Goal: Transaction & Acquisition: Purchase product/service

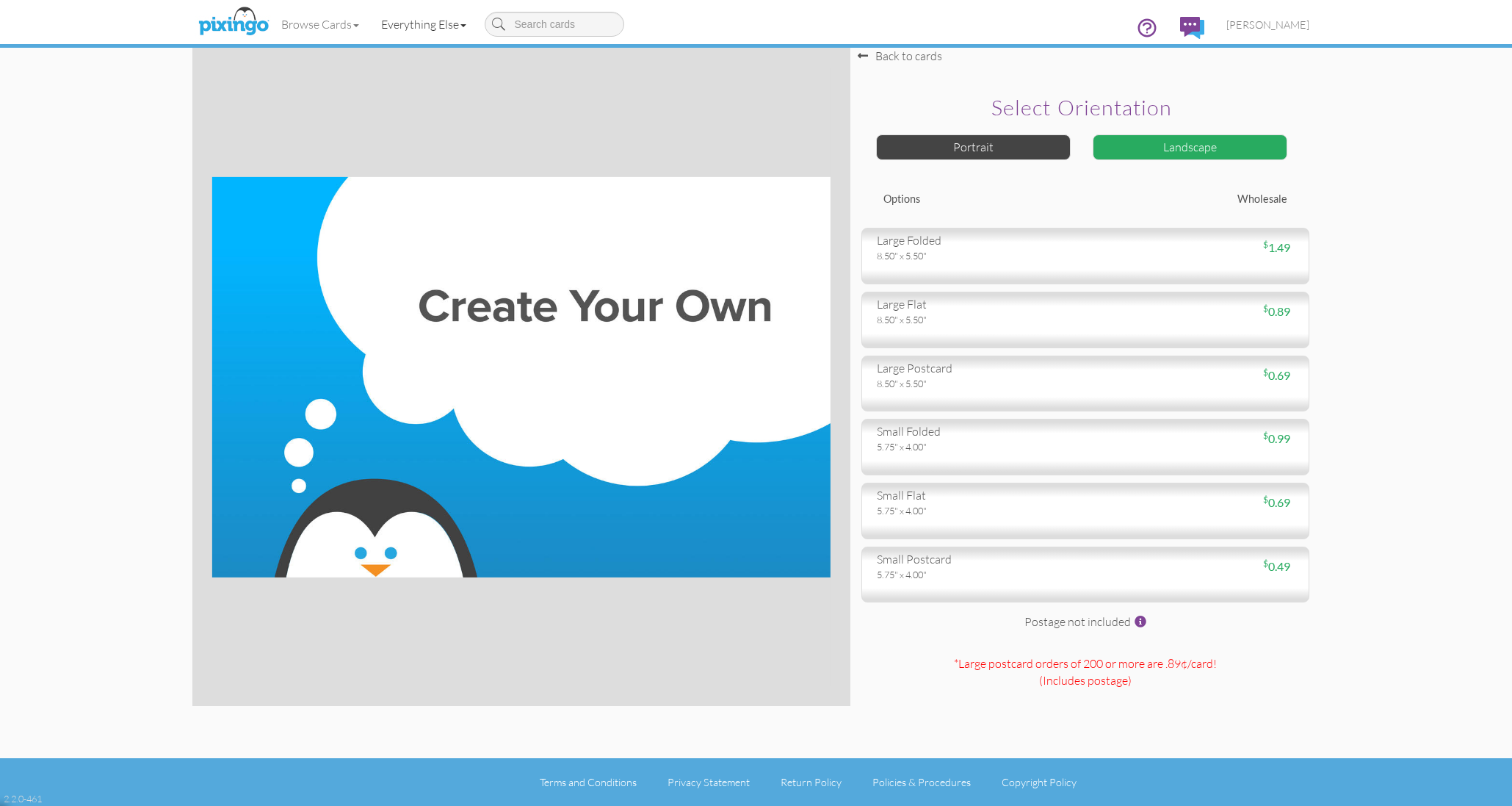
click at [402, 23] on link "Everything Else" at bounding box center [424, 24] width 107 height 37
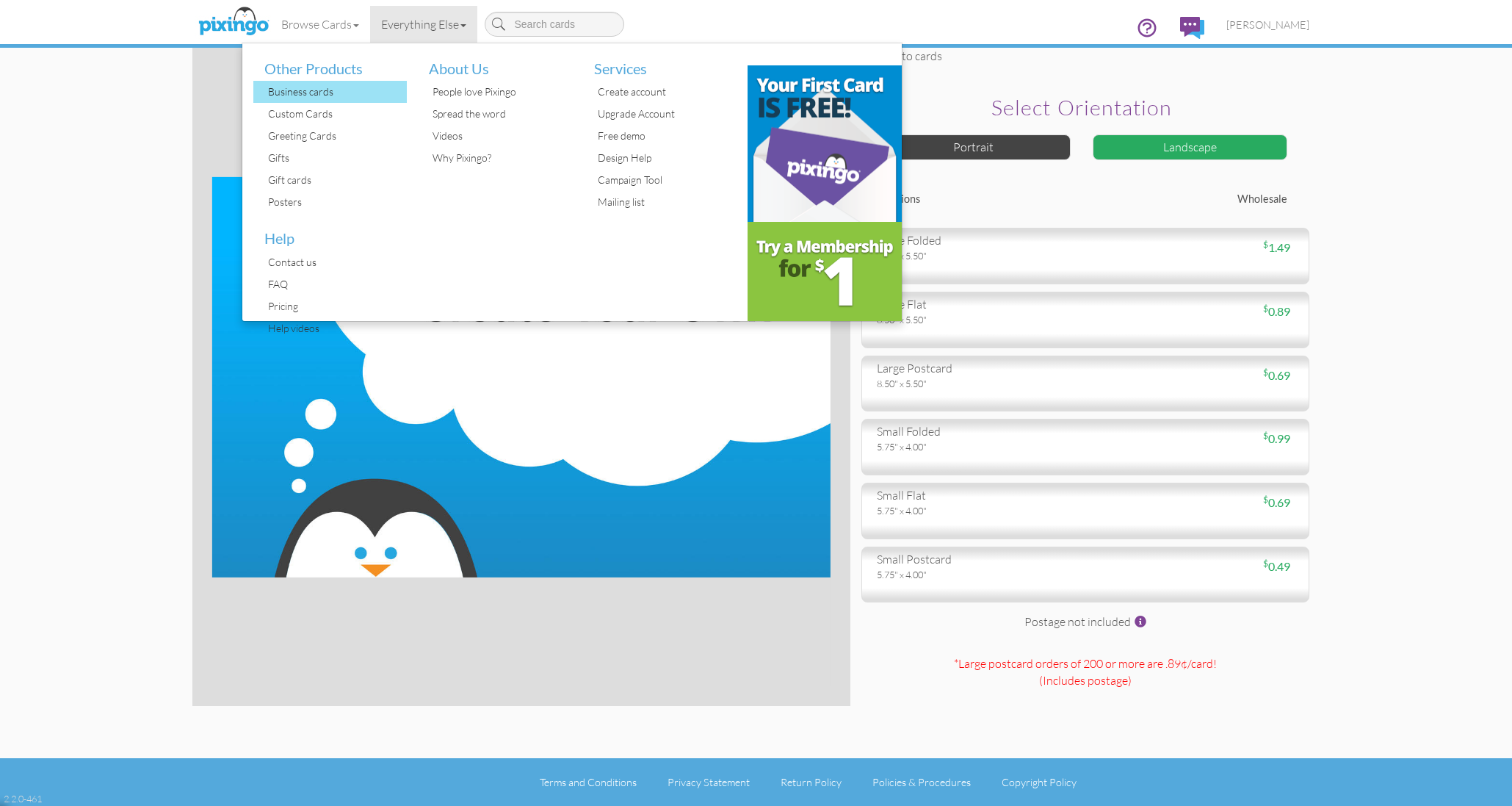
click at [311, 93] on div "Business cards" at bounding box center [336, 92] width 143 height 22
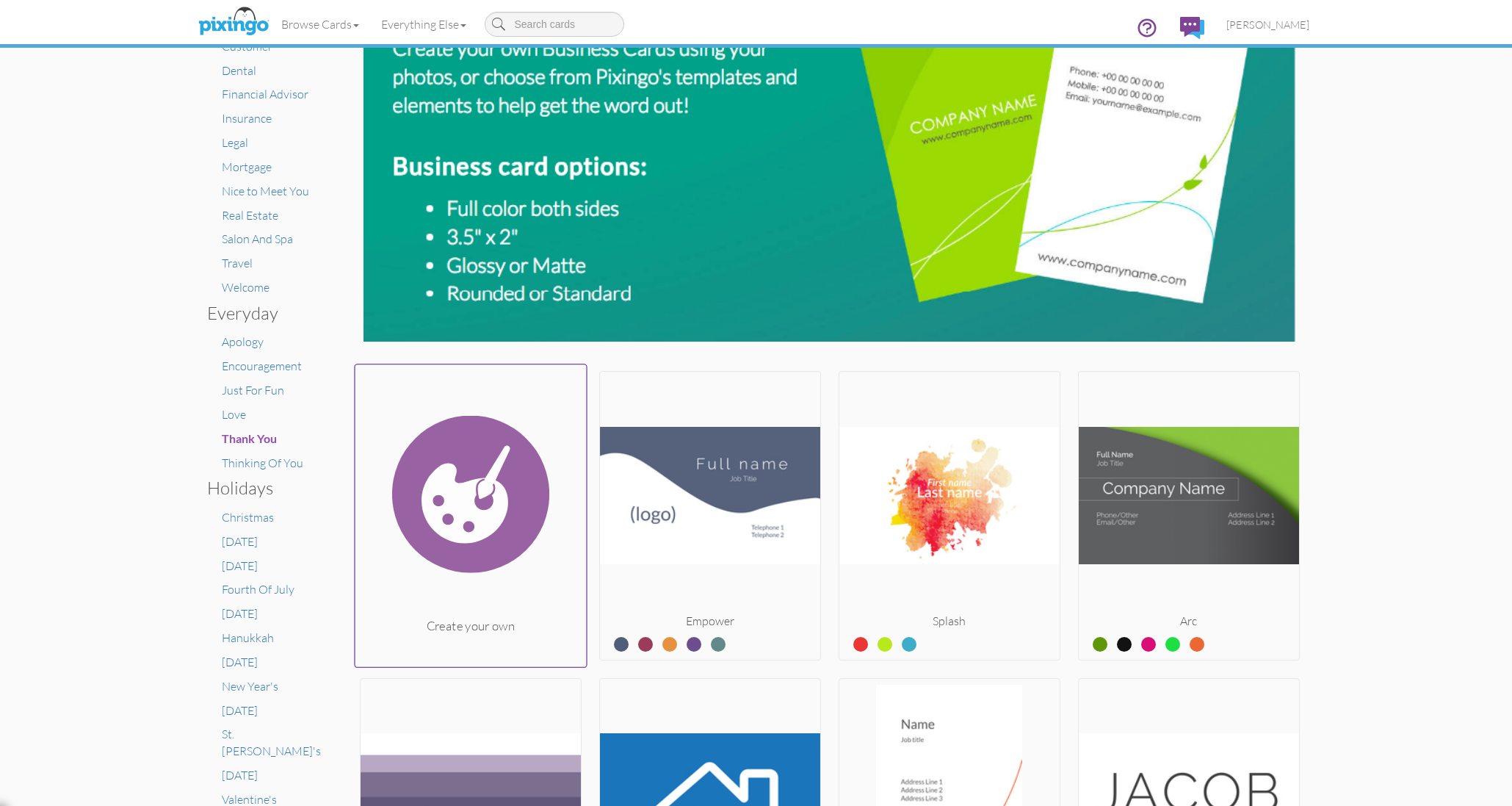
scroll to position [151, 0]
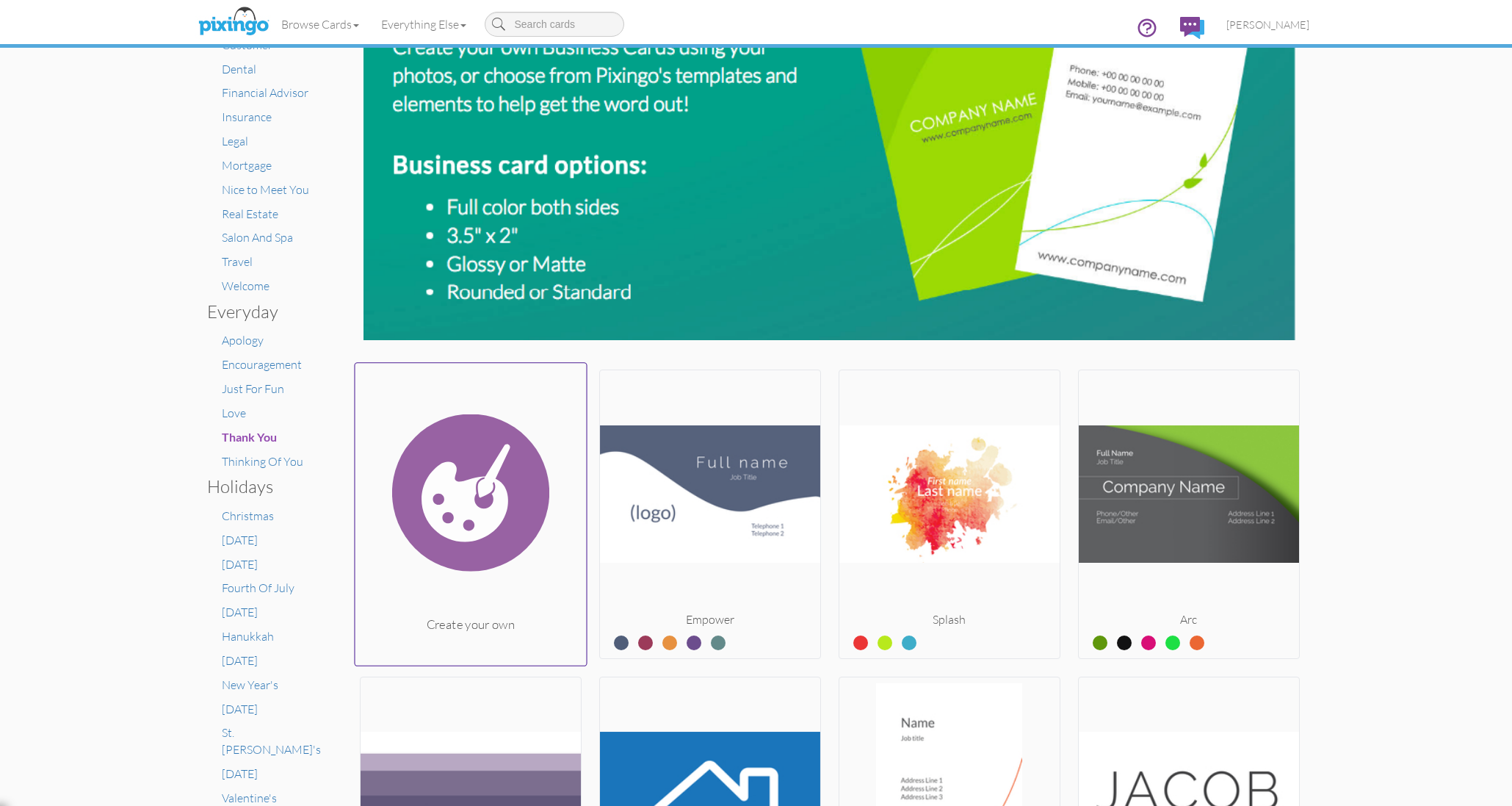
click at [490, 521] on img at bounding box center [470, 493] width 231 height 247
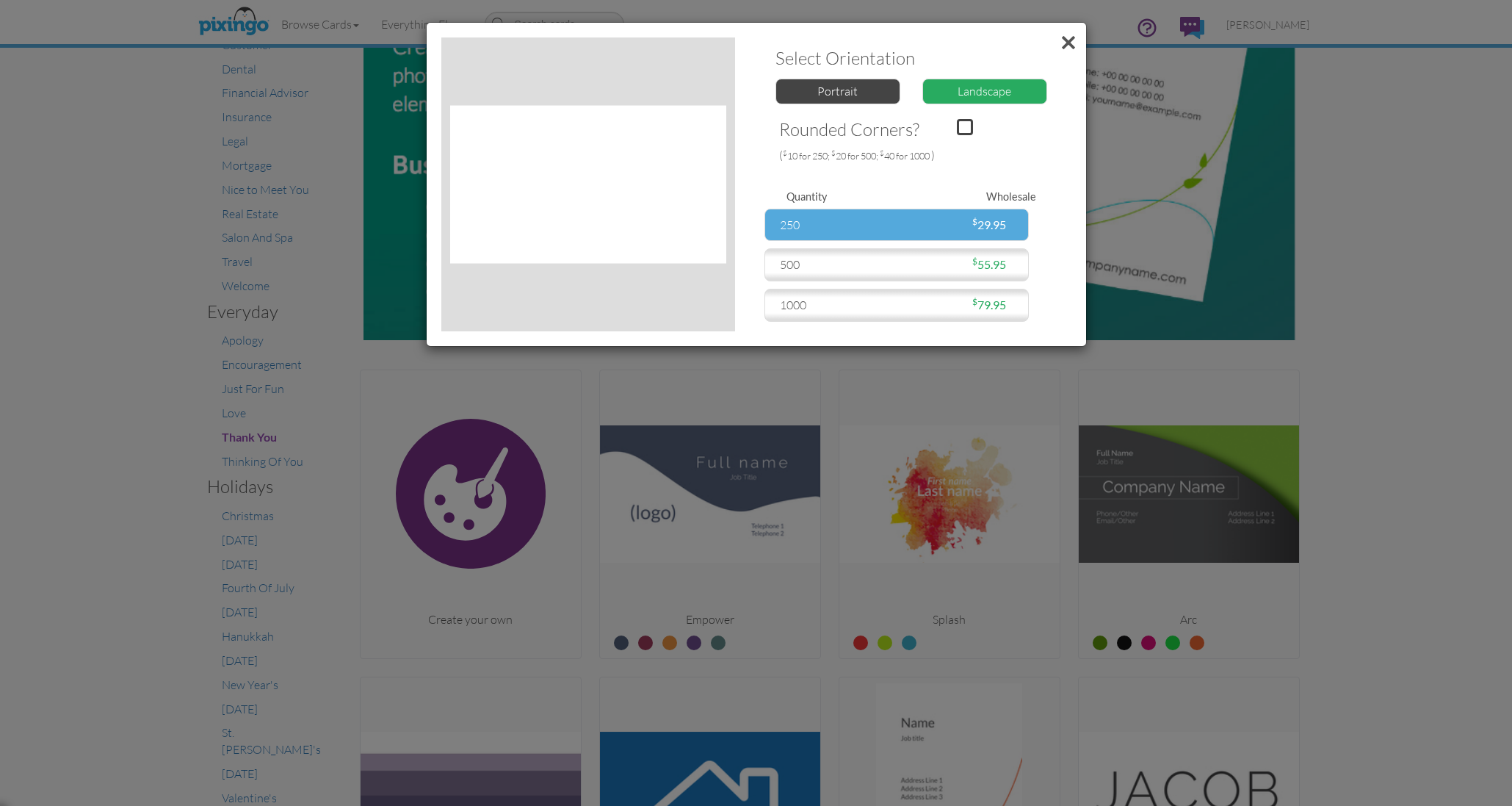
click at [822, 219] on div "250" at bounding box center [835, 225] width 124 height 17
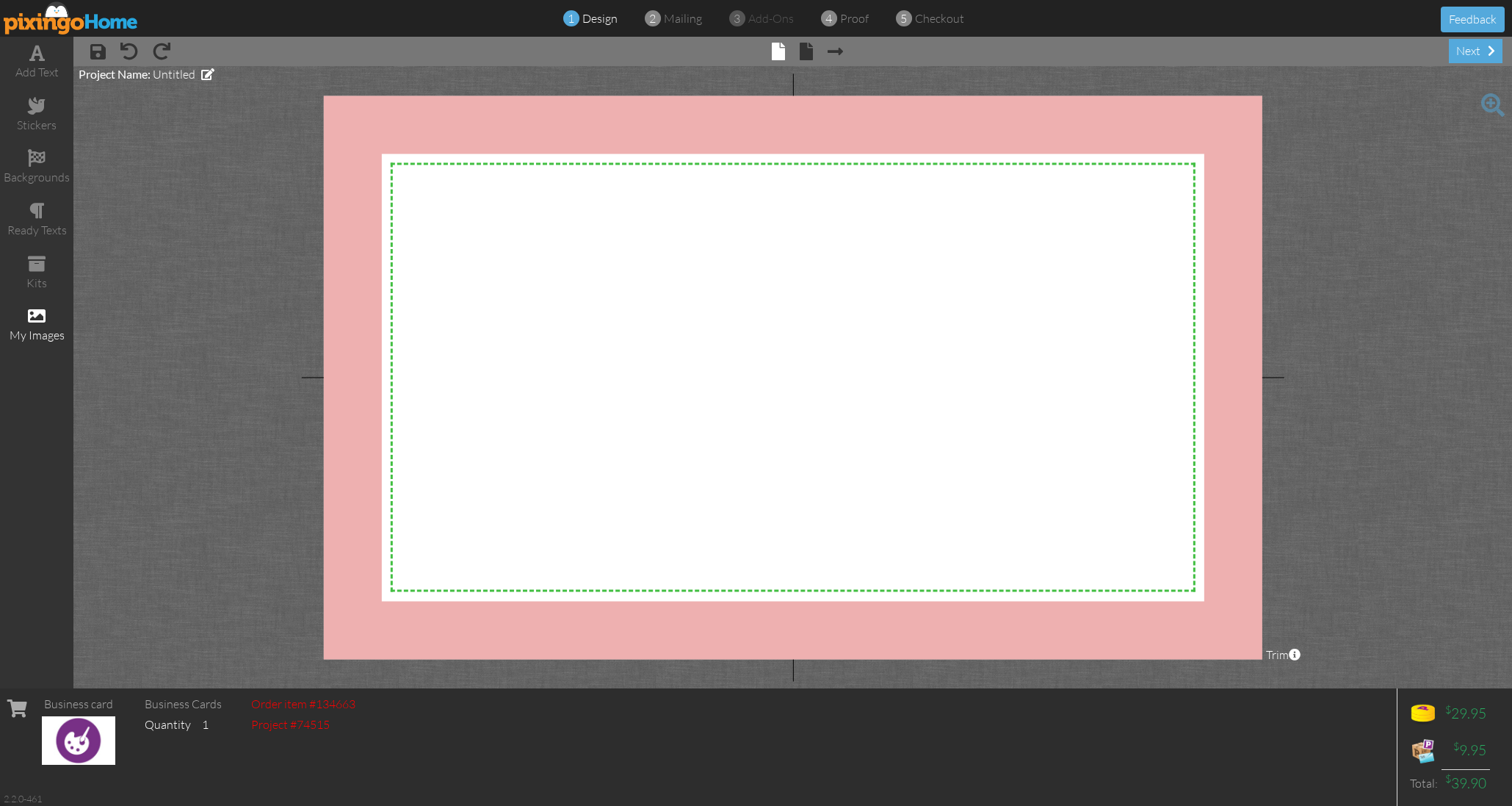
click at [32, 316] on span at bounding box center [37, 316] width 17 height 17
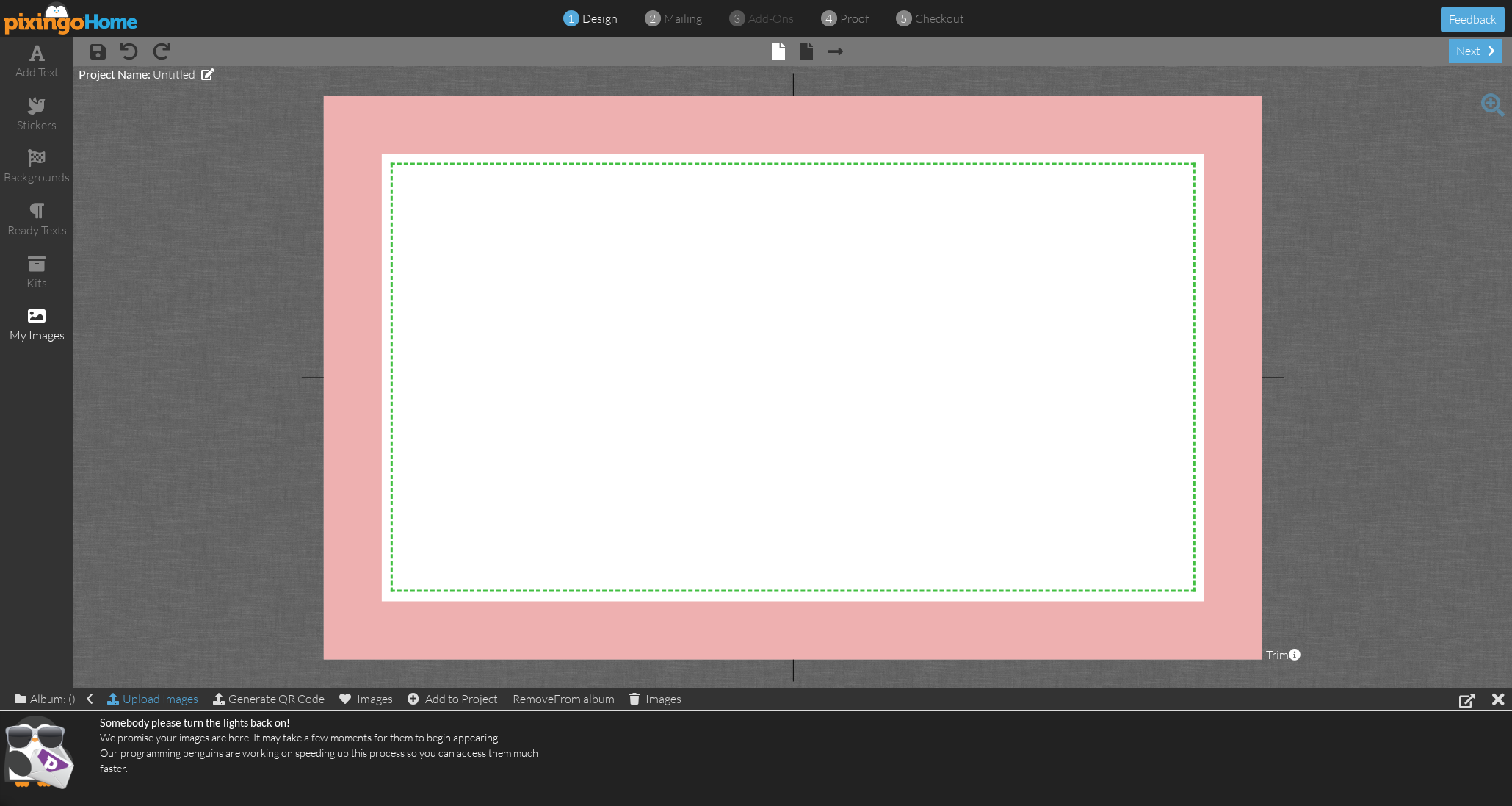
click at [163, 700] on div "Upload Images" at bounding box center [152, 699] width 91 height 21
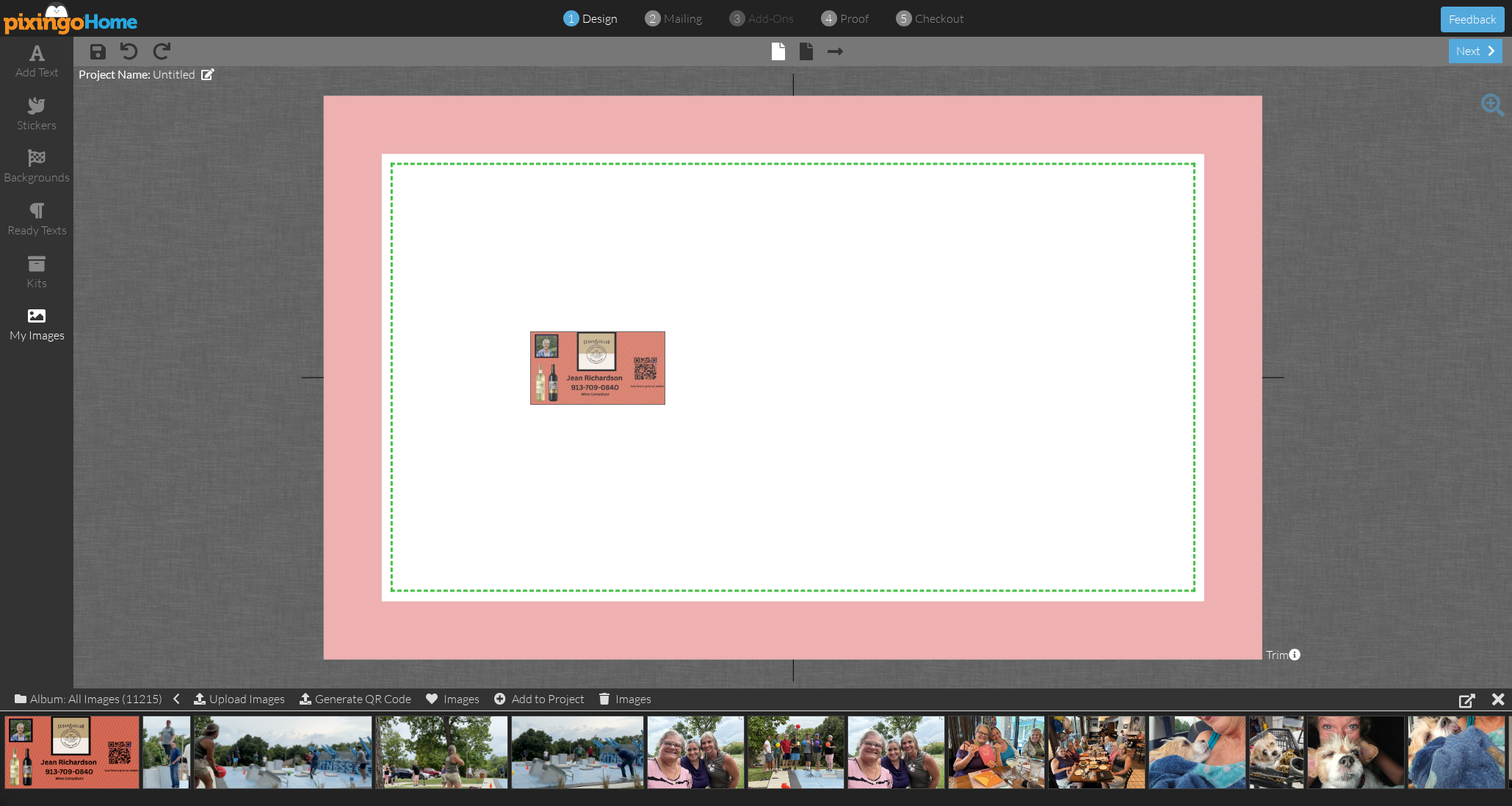
drag, startPoint x: 60, startPoint y: 751, endPoint x: 585, endPoint y: 367, distance: 650.4
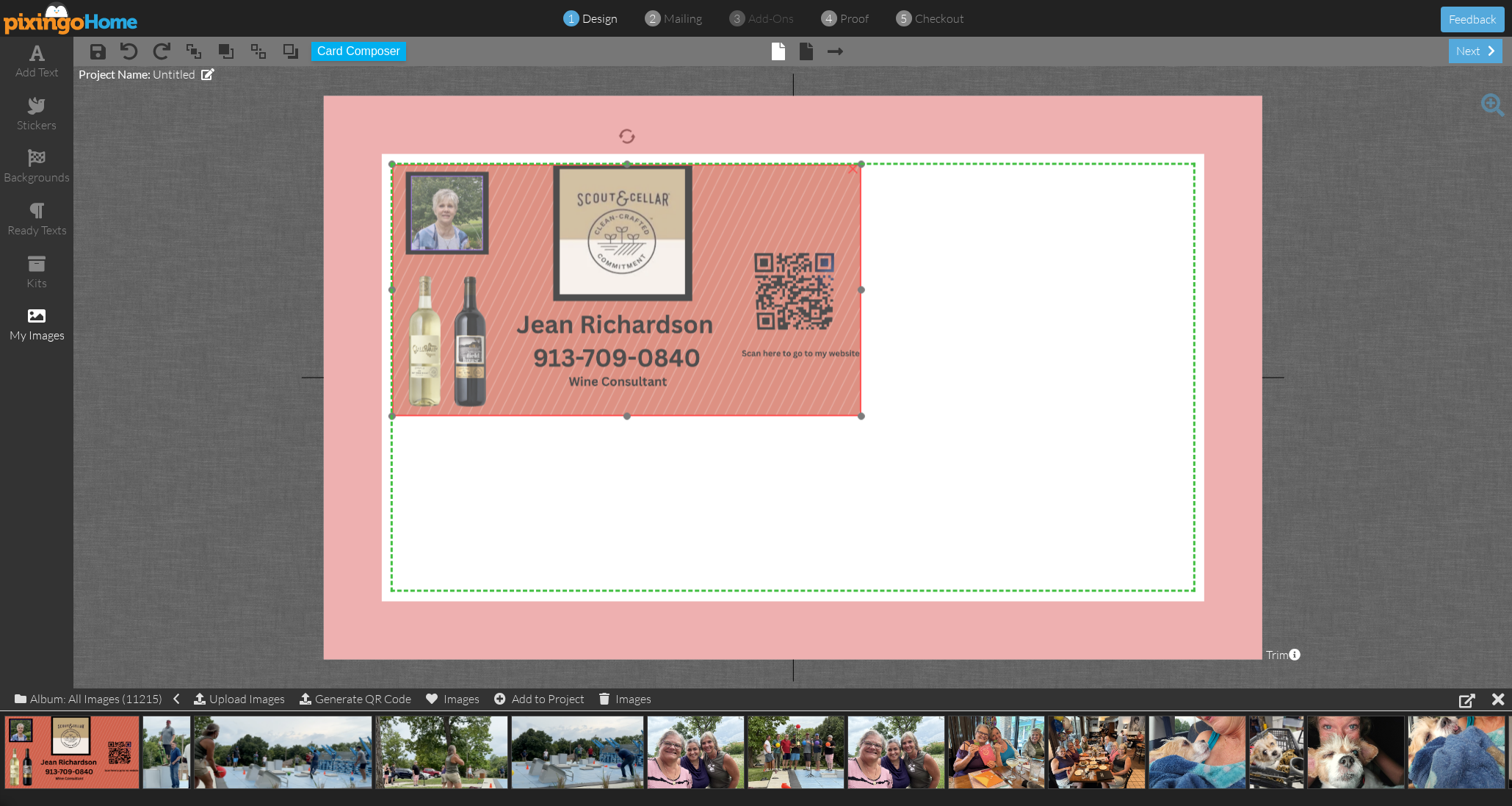
drag, startPoint x: 652, startPoint y: 407, endPoint x: 516, endPoint y: 240, distance: 215.4
click at [514, 238] on img at bounding box center [626, 289] width 469 height 252
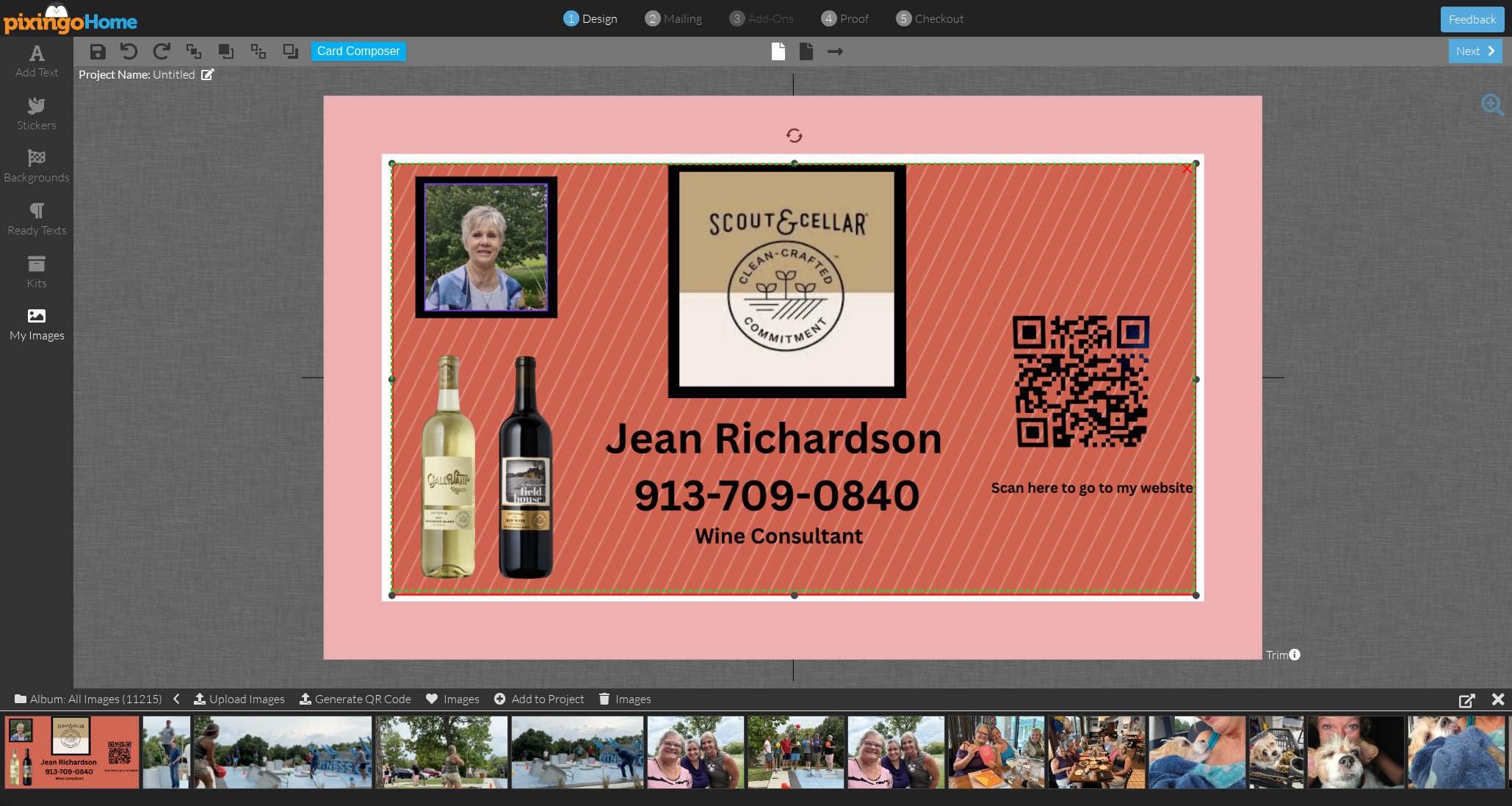
drag, startPoint x: 862, startPoint y: 415, endPoint x: 1086, endPoint y: 594, distance: 286.7
click at [1088, 594] on div "×" at bounding box center [794, 379] width 804 height 432
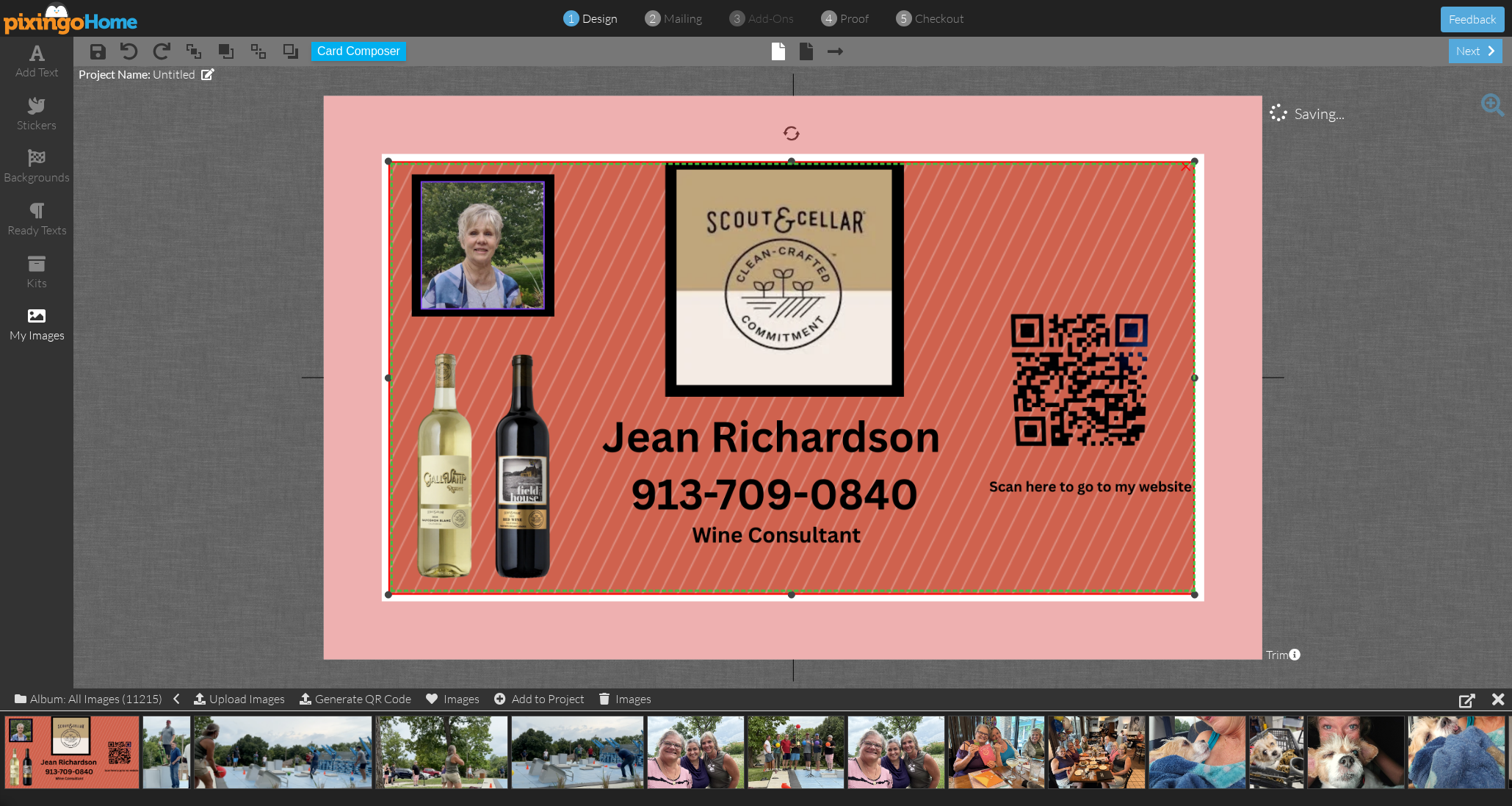
drag, startPoint x: 391, startPoint y: 163, endPoint x: 381, endPoint y: 160, distance: 10.4
click at [382, 160] on div "X X X X X X X X X X X X X X X X X X X X X X X X X X X X X X X X X X X X X X X X…" at bounding box center [792, 377] width 938 height 564
click at [196, 199] on project-studio-wrapper "X X X X X X X X X X X X X X X X X X X X X X X X X X X X X X X X X X X X X X X X…" at bounding box center [792, 377] width 1439 height 623
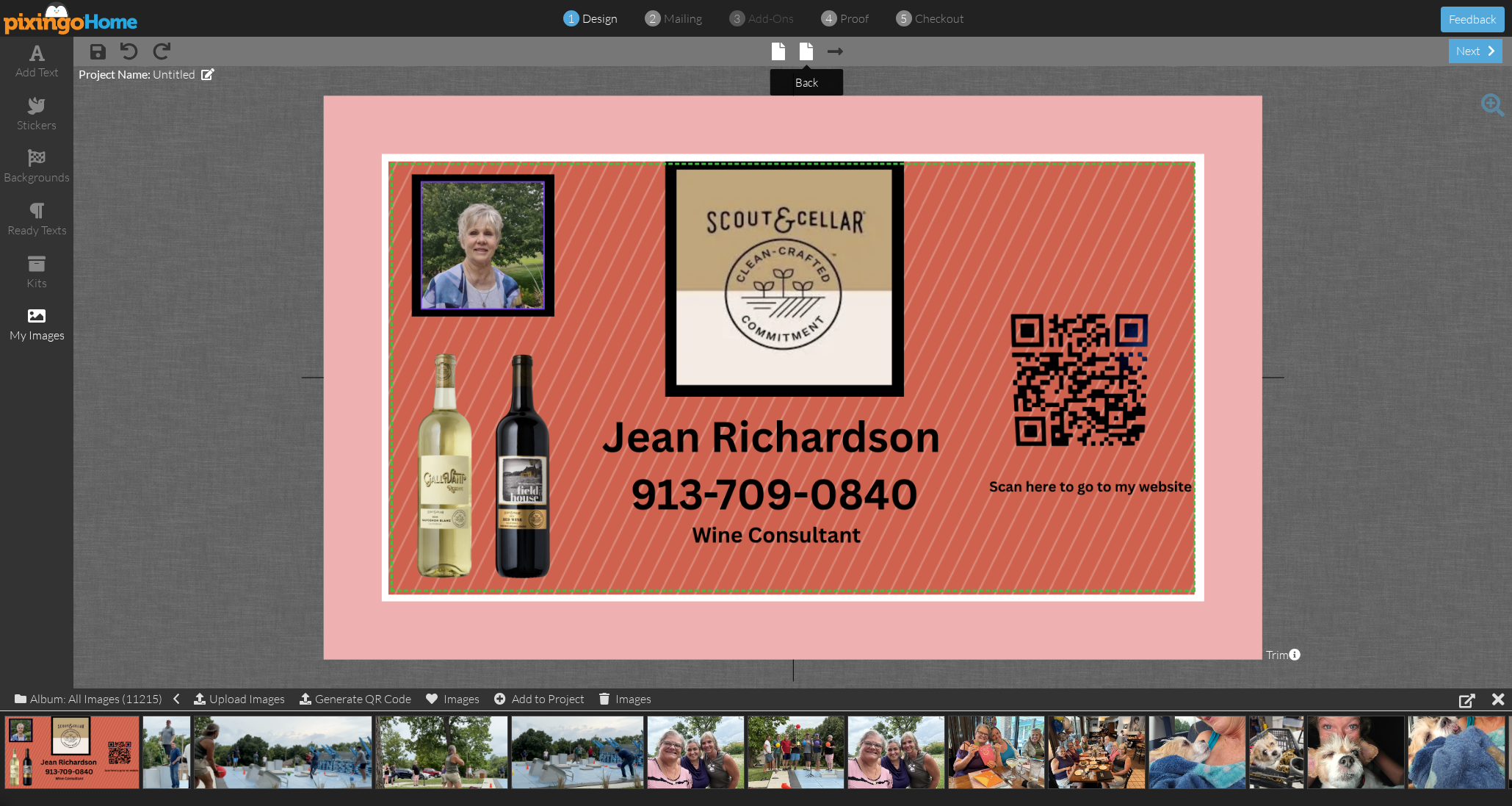
click at [808, 52] on span at bounding box center [806, 51] width 13 height 17
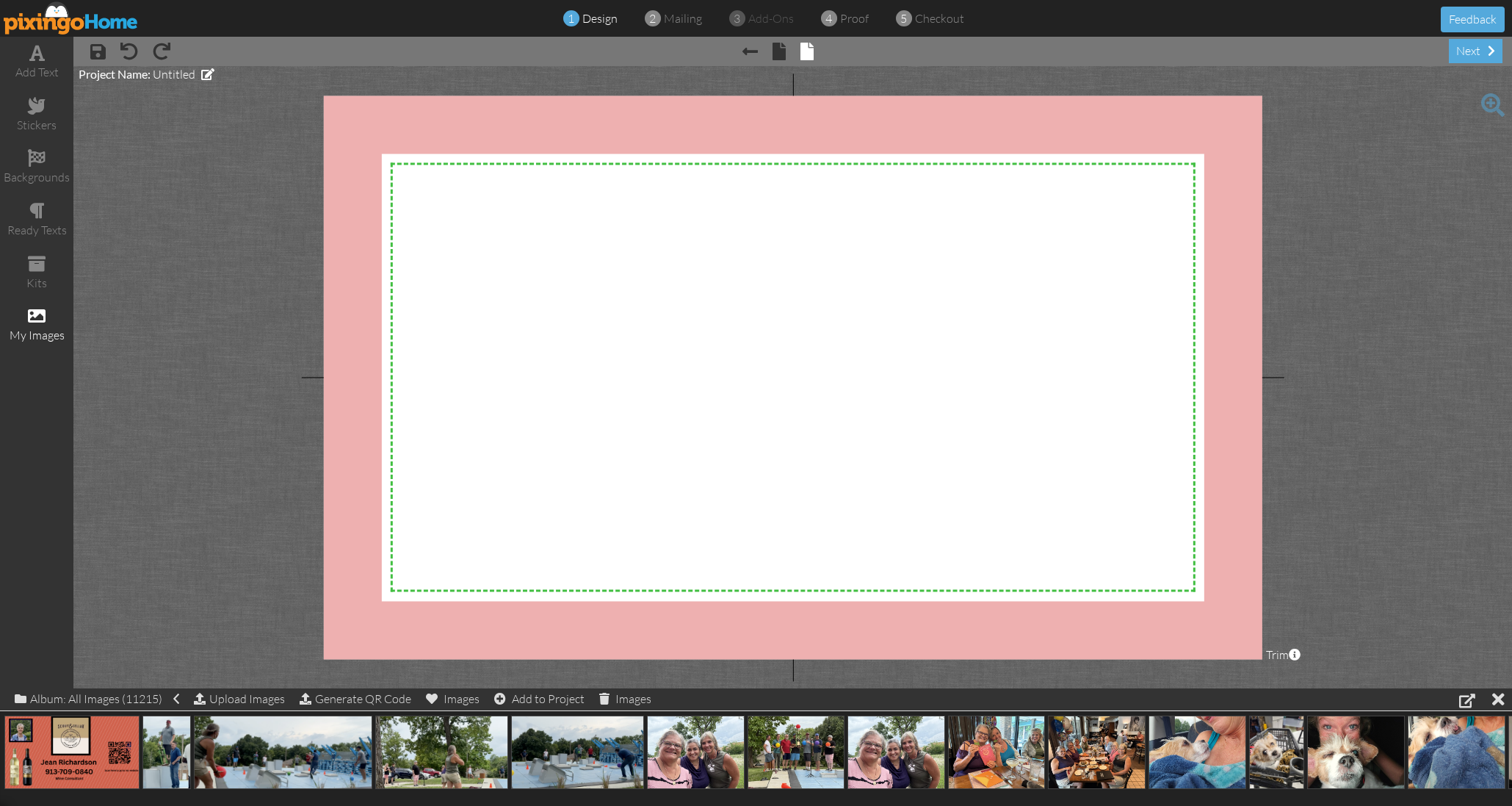
click at [35, 311] on span at bounding box center [37, 316] width 17 height 17
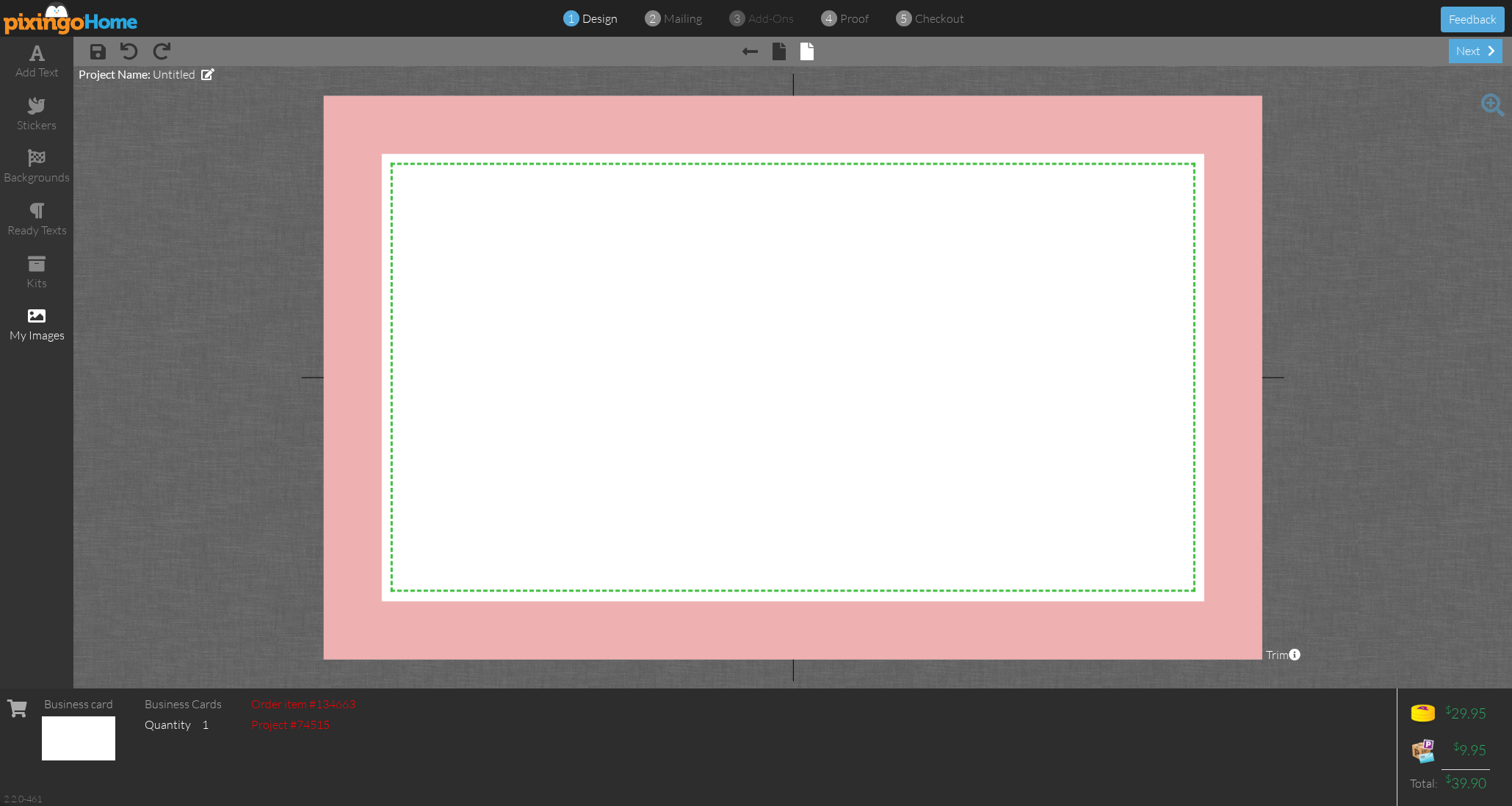
click at [38, 310] on span at bounding box center [37, 316] width 17 height 17
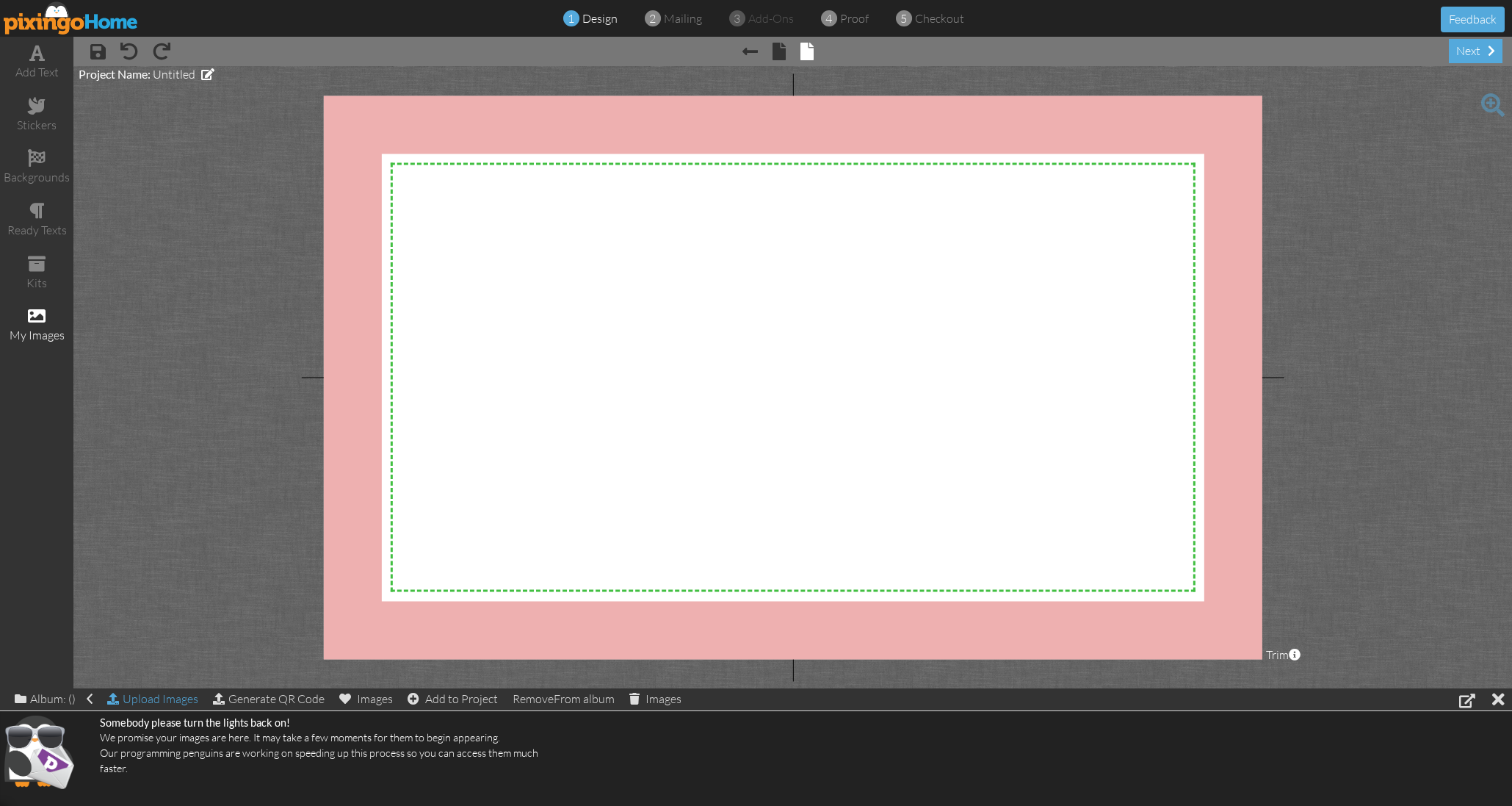
click at [165, 697] on div "Upload Images" at bounding box center [152, 699] width 91 height 21
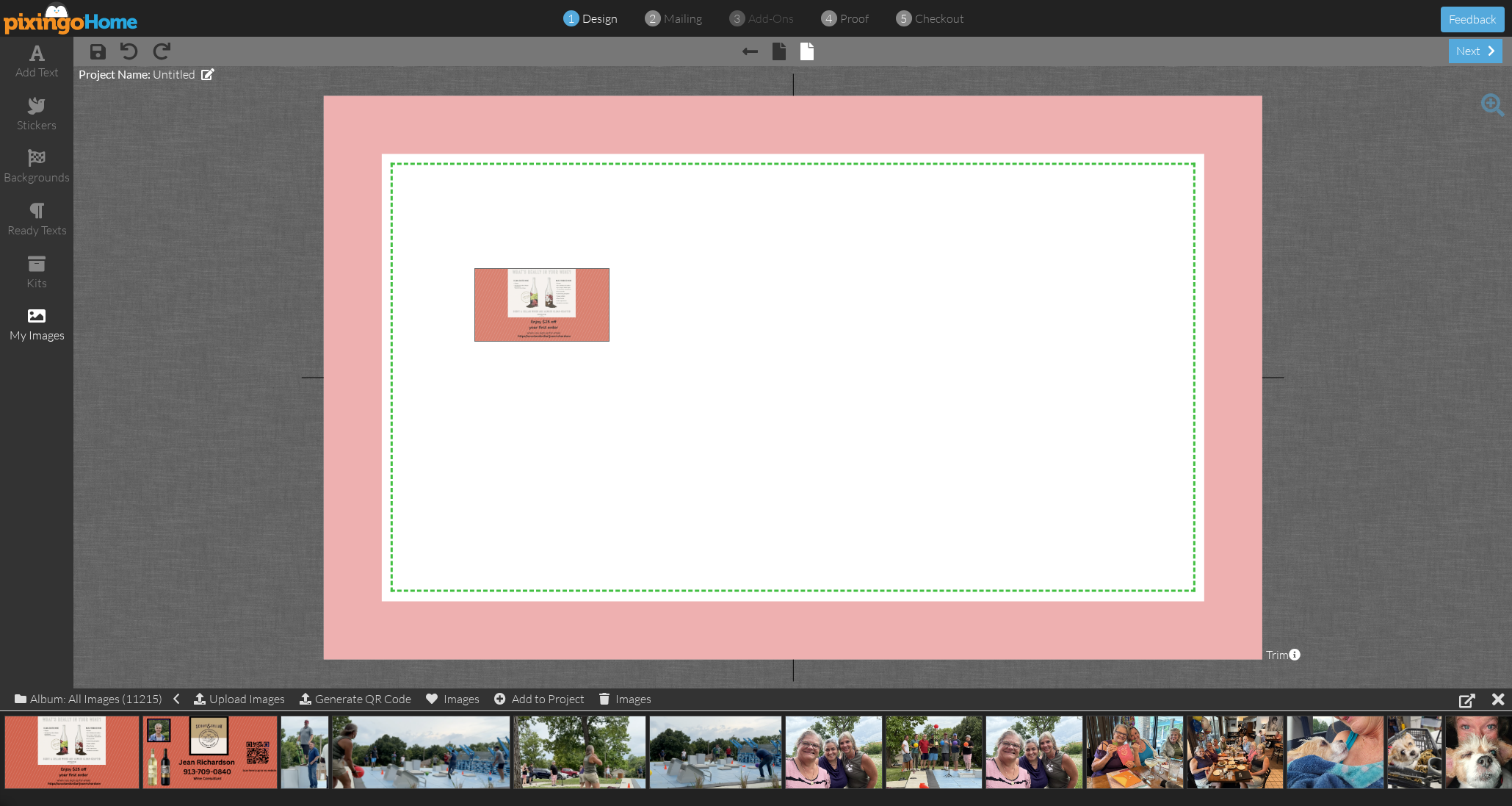
drag, startPoint x: 100, startPoint y: 738, endPoint x: 552, endPoint y: 276, distance: 646.3
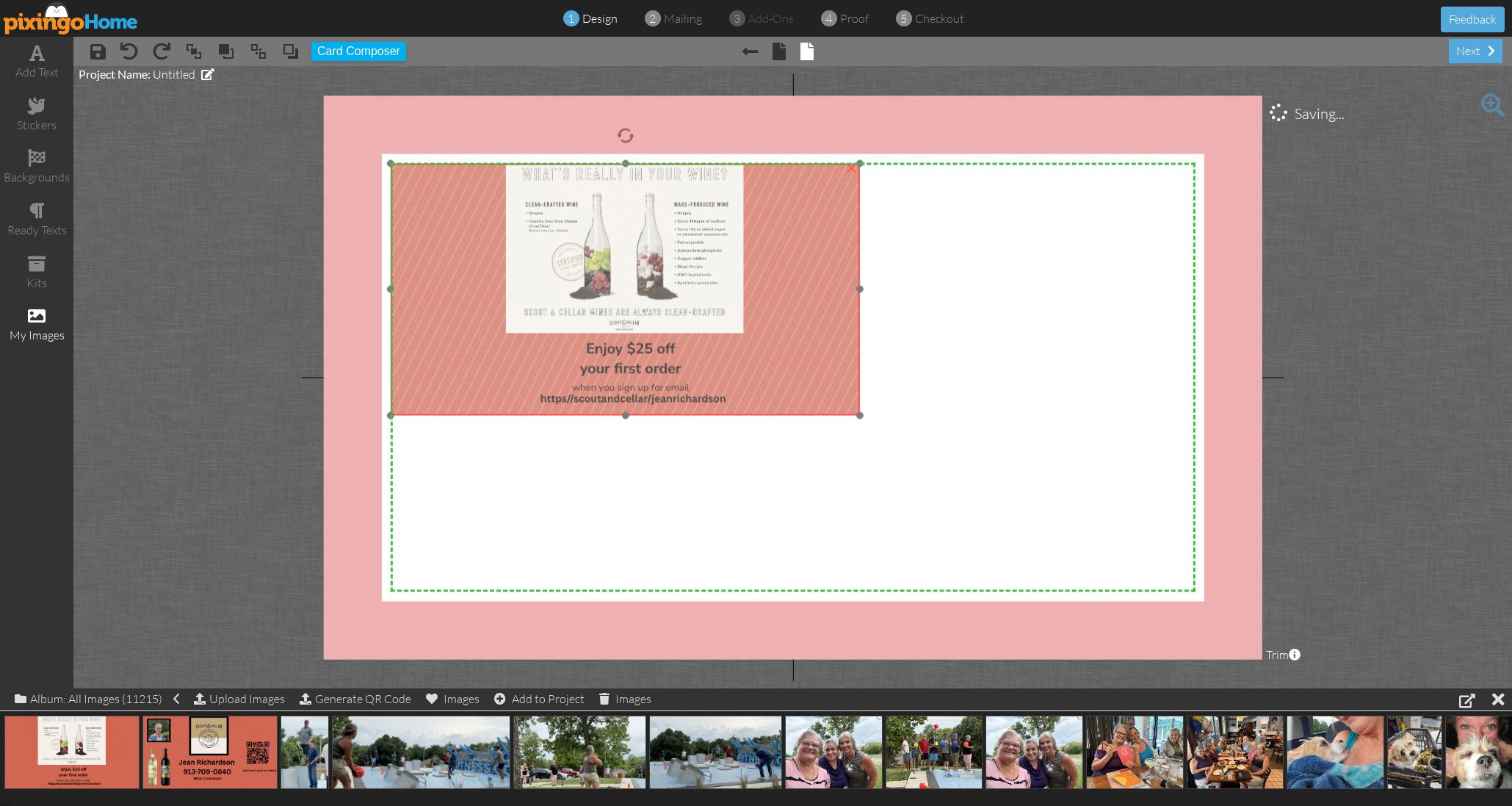
drag, startPoint x: 574, startPoint y: 319, endPoint x: 514, endPoint y: 236, distance: 102.4
click at [510, 233] on img at bounding box center [625, 289] width 469 height 252
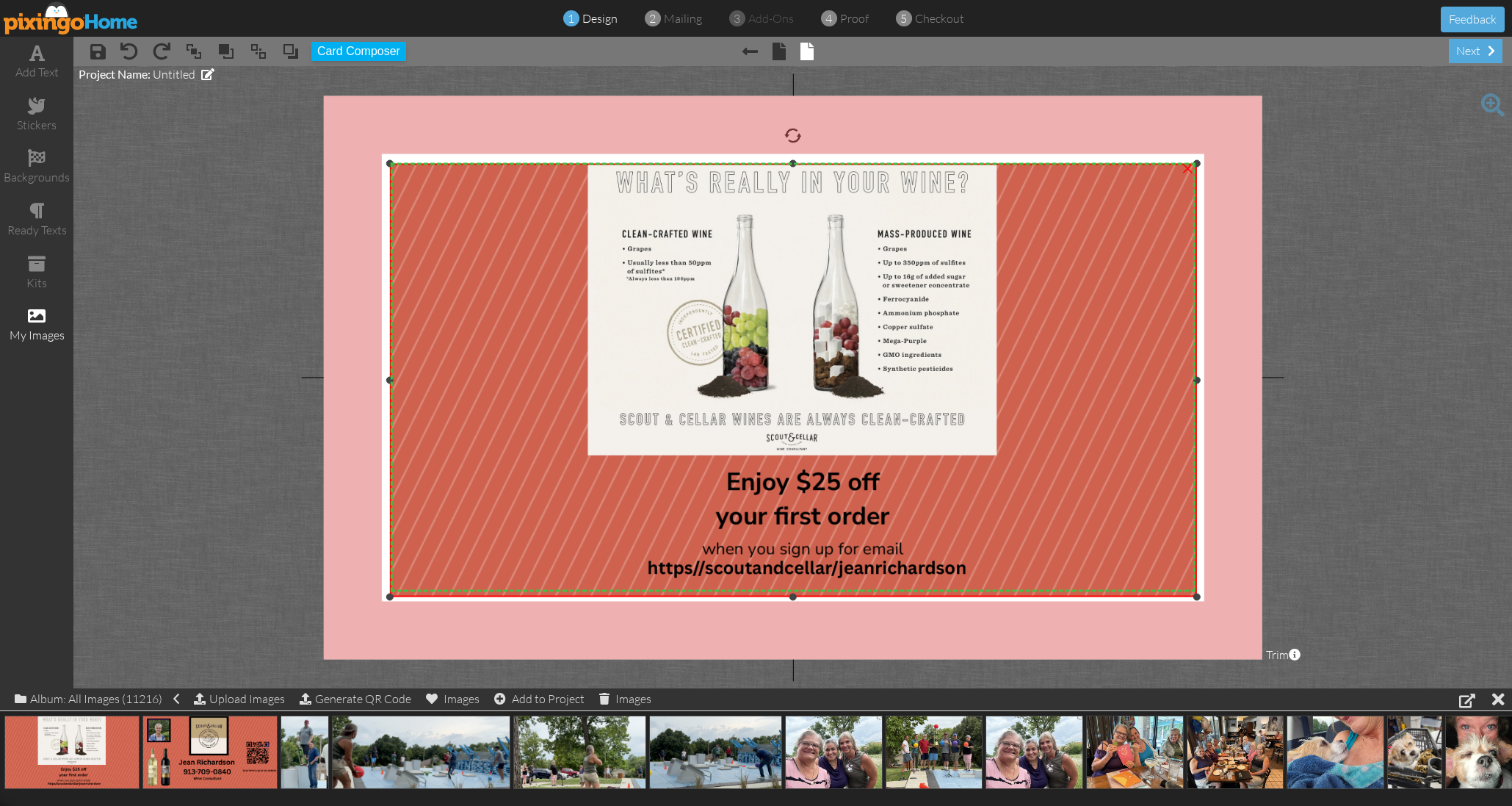
drag, startPoint x: 858, startPoint y: 414, endPoint x: 1081, endPoint y: 594, distance: 286.6
click at [1082, 595] on div "×" at bounding box center [793, 380] width 806 height 434
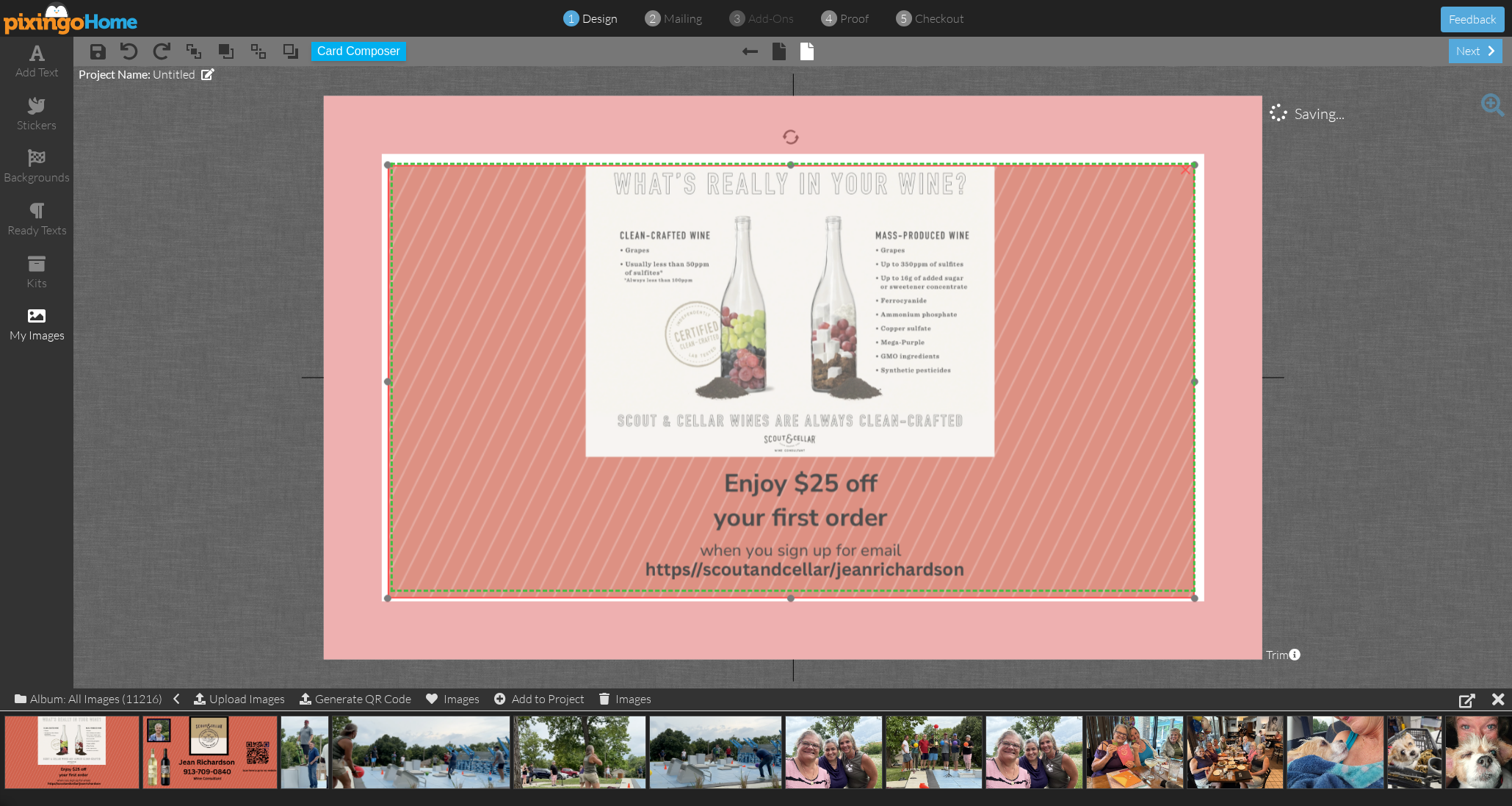
click at [481, 297] on img at bounding box center [791, 381] width 806 height 434
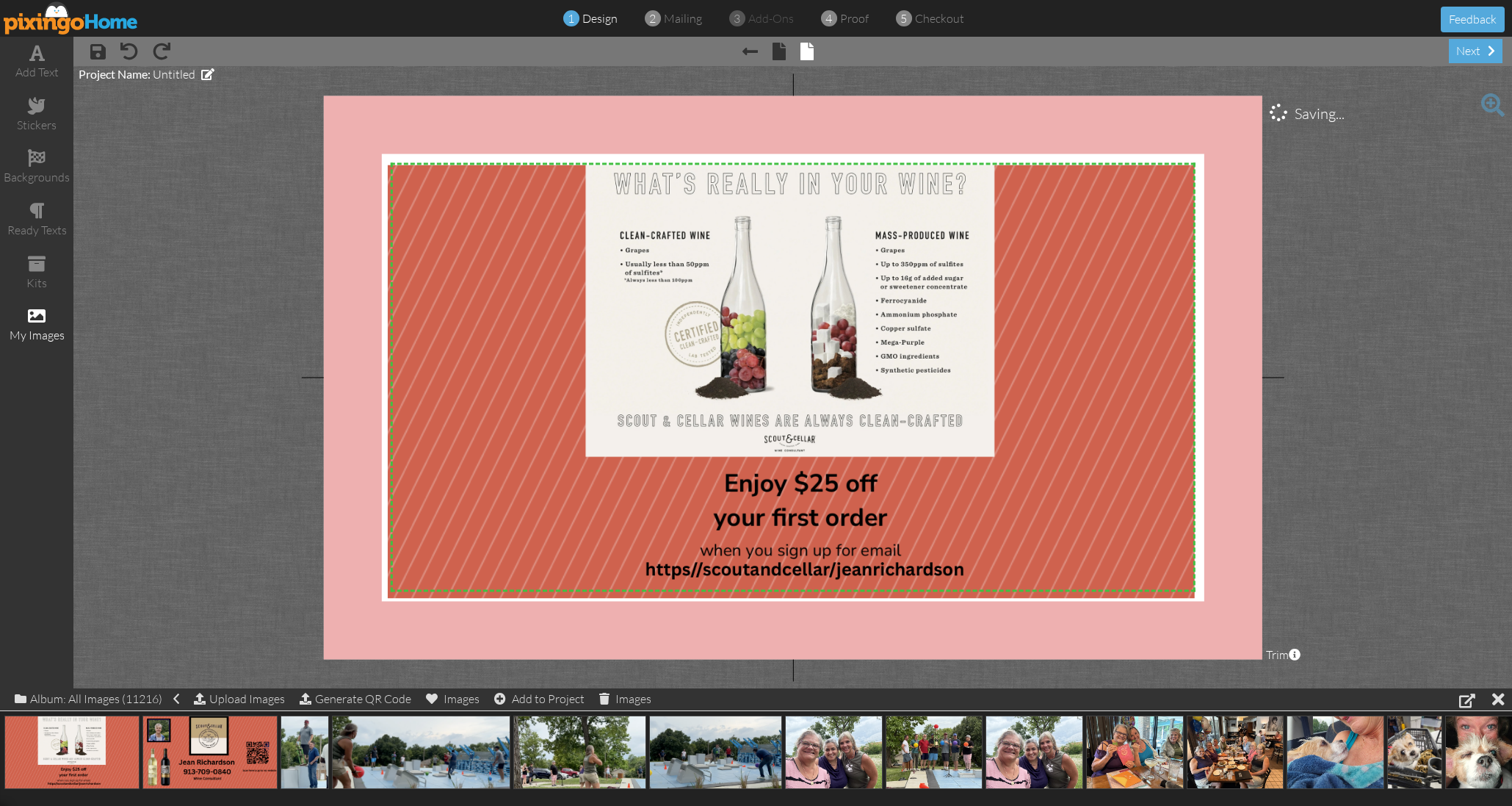
click at [172, 271] on project-studio-wrapper "X X X X X X X X X X X X X X X X X X X X X X X X X X X X X X X X X X X X X X X X…" at bounding box center [792, 377] width 1439 height 623
click at [1322, 332] on project-studio-wrapper "X X X X X X X X X X X X X X X X X X X X X X X X X X X X X X X X X X X X X X X X…" at bounding box center [792, 377] width 1439 height 623
click at [1367, 316] on project-studio-wrapper "X X X X X X X X X X X X X X X X X X X X X X X X X X X X X X X X X X X X X X X X…" at bounding box center [792, 377] width 1439 height 623
click at [270, 177] on project-studio-wrapper "X X X X X X X X X X X X X X X X X X X X X X X X X X X X X X X X X X X X X X X X…" at bounding box center [792, 377] width 1439 height 623
click at [184, 73] on span "Untitled" at bounding box center [174, 74] width 42 height 15
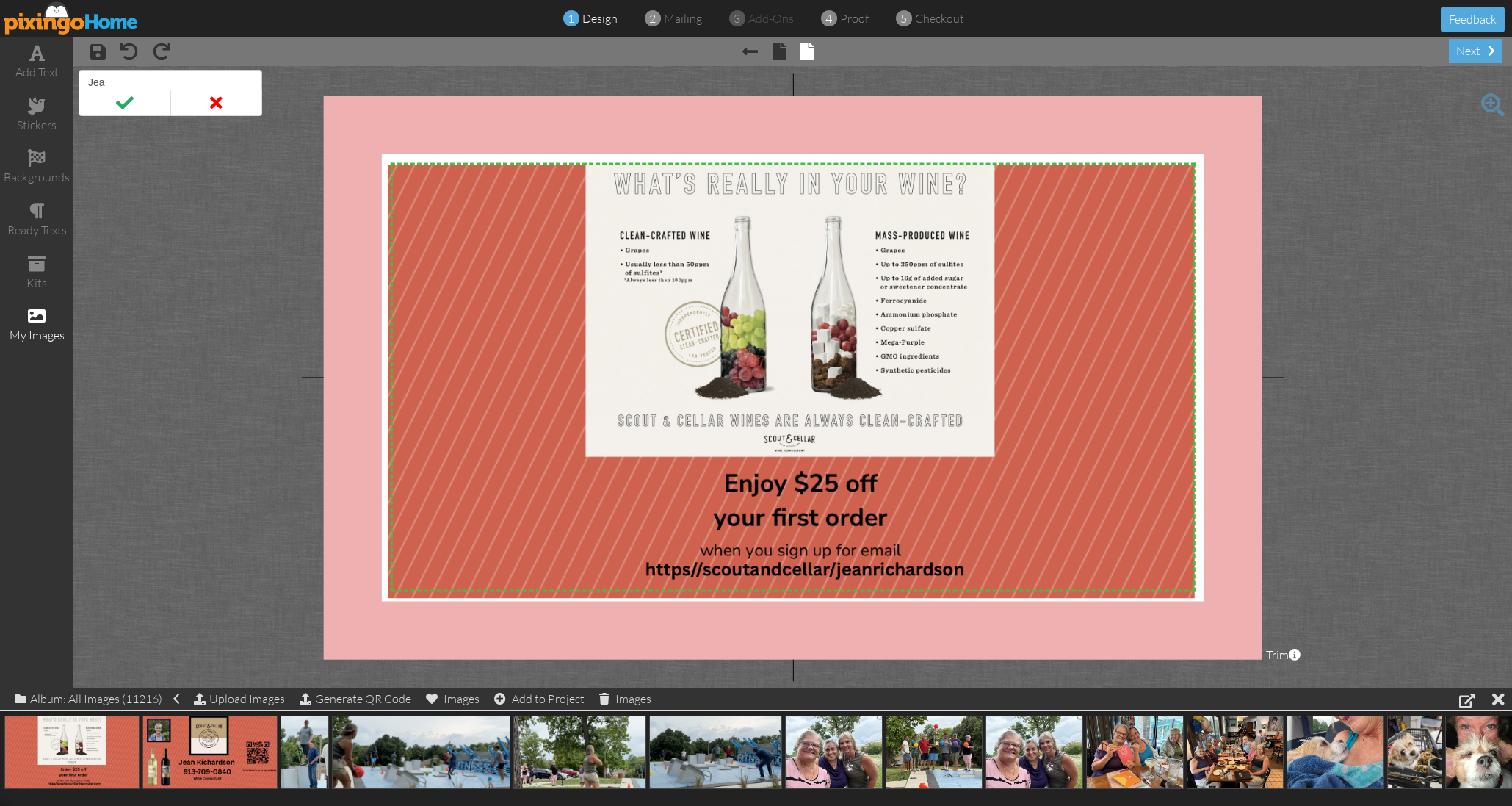
type input "[PERSON_NAME]"
click at [189, 208] on project-studio-wrapper "X X X X X X X X X X X X X X X X X X X X X X X X X X X X X X X X X X X X X X X X…" at bounding box center [792, 377] width 1439 height 623
click at [229, 295] on project-studio-wrapper "X X X X X X X X X X X X X X X X X X X X X X X X X X X X X X X X X X X X X X X X…" at bounding box center [792, 377] width 1439 height 623
